Goal: Find specific page/section: Find specific page/section

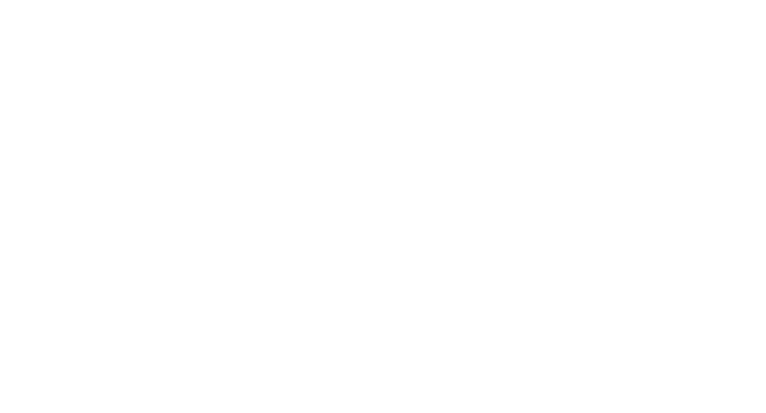
select select "Song"
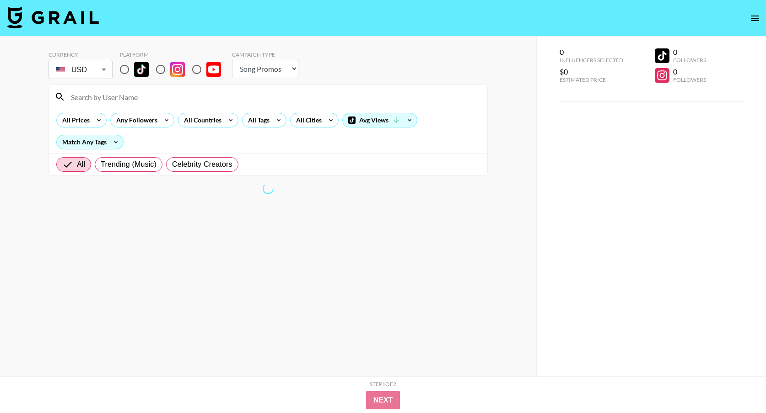
click at [123, 67] on input "radio" at bounding box center [124, 69] width 19 height 19
radio input "true"
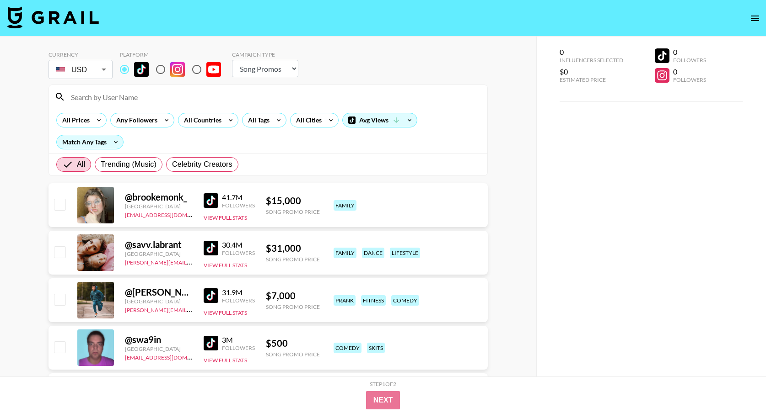
click at [104, 92] on input at bounding box center [273, 97] width 416 height 15
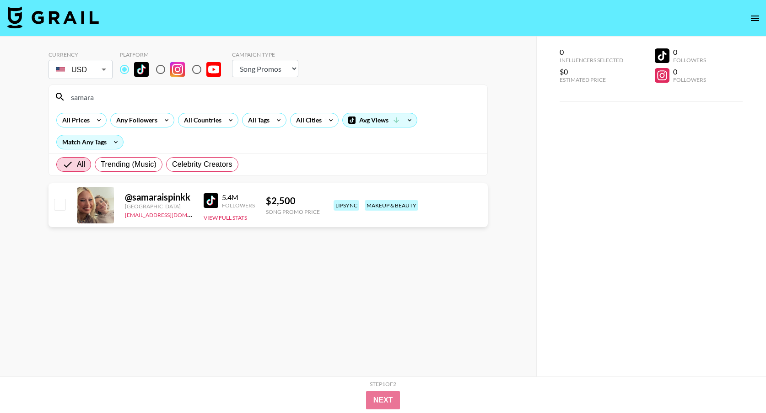
type input "samara"
click at [212, 199] on img at bounding box center [210, 200] width 15 height 15
drag, startPoint x: 121, startPoint y: 214, endPoint x: 186, endPoint y: 218, distance: 65.0
click at [186, 218] on div "@ samaraispinkk United States dilnasheen.batool@grail-talent.com 5.4M Followers…" at bounding box center [267, 205] width 439 height 44
click at [189, 217] on link "[EMAIL_ADDRESS][DOMAIN_NAME]" at bounding box center [171, 214] width 92 height 9
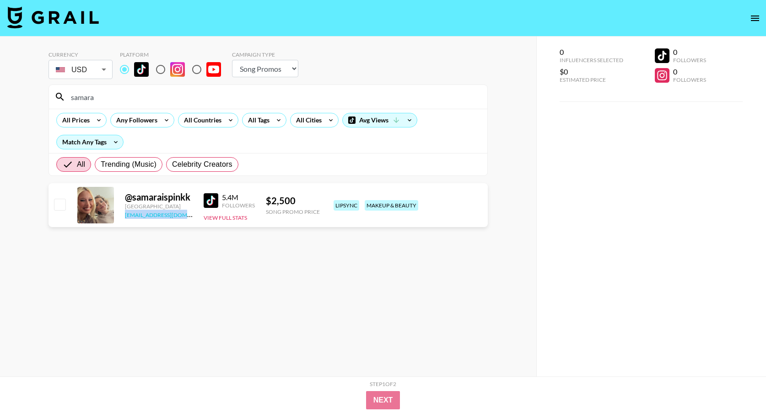
click at [189, 217] on link "[EMAIL_ADDRESS][DOMAIN_NAME]" at bounding box center [171, 214] width 92 height 9
click at [156, 241] on section "Currency USD USD ​ Platform Campaign Type Choose Type... Song Promos Brand Prom…" at bounding box center [267, 214] width 439 height 340
click at [130, 214] on link "[EMAIL_ADDRESS][DOMAIN_NAME]" at bounding box center [171, 214] width 92 height 9
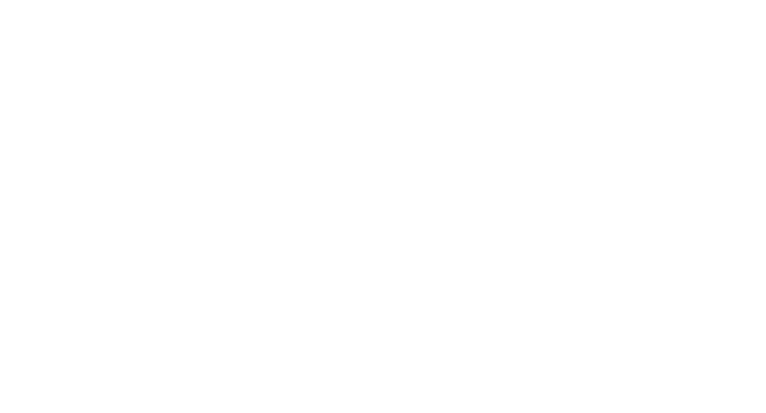
select select "Song"
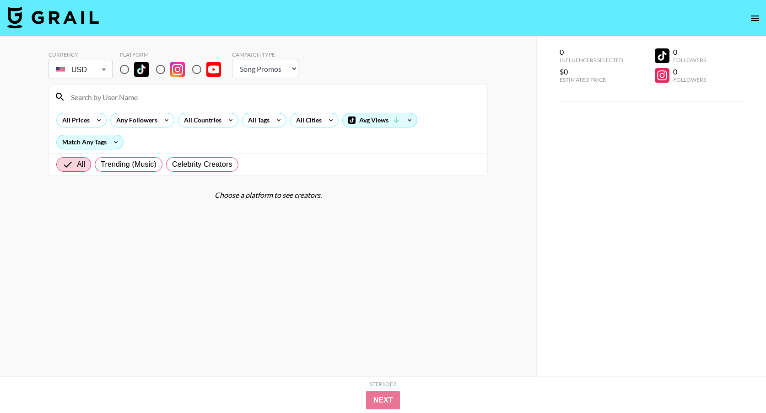
click at [126, 70] on input "radio" at bounding box center [124, 69] width 19 height 19
radio input "true"
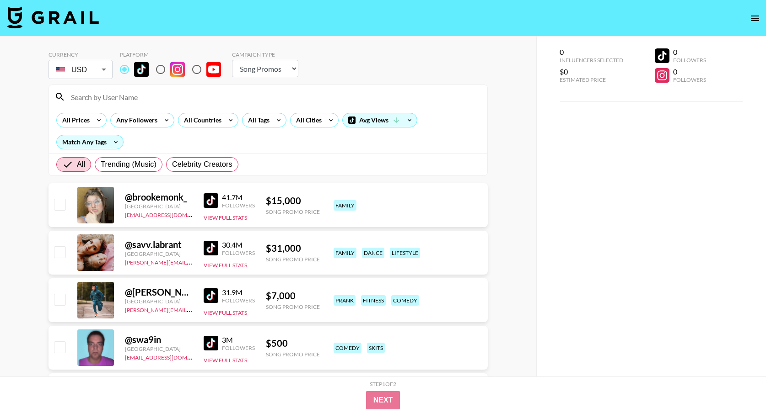
click at [125, 92] on input at bounding box center [273, 97] width 416 height 15
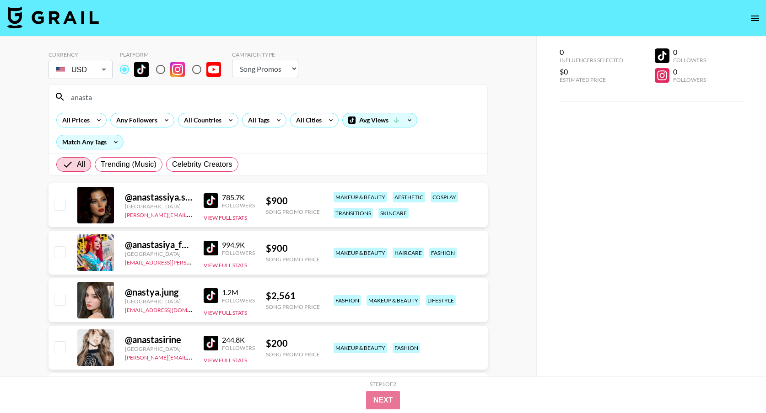
type input "anasta"
click at [209, 200] on img at bounding box center [210, 200] width 15 height 15
click at [164, 203] on div "@ anastassiya.shnabel" at bounding box center [159, 197] width 68 height 11
click at [214, 203] on img at bounding box center [210, 200] width 15 height 15
click at [211, 295] on img at bounding box center [210, 296] width 15 height 15
